Goal: Navigation & Orientation: Go to known website

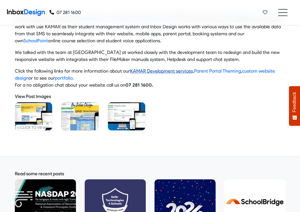
scroll to position [107, 0]
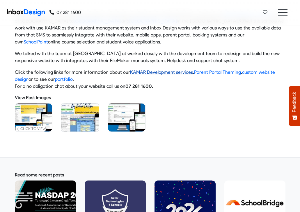
click at [136, 70] on link "KAMAR Development services" at bounding box center [161, 72] width 63 height 6
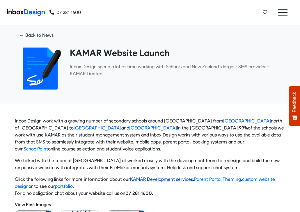
click at [151, 178] on link "KAMAR Development services" at bounding box center [161, 179] width 63 height 6
